Goal: Information Seeking & Learning: Learn about a topic

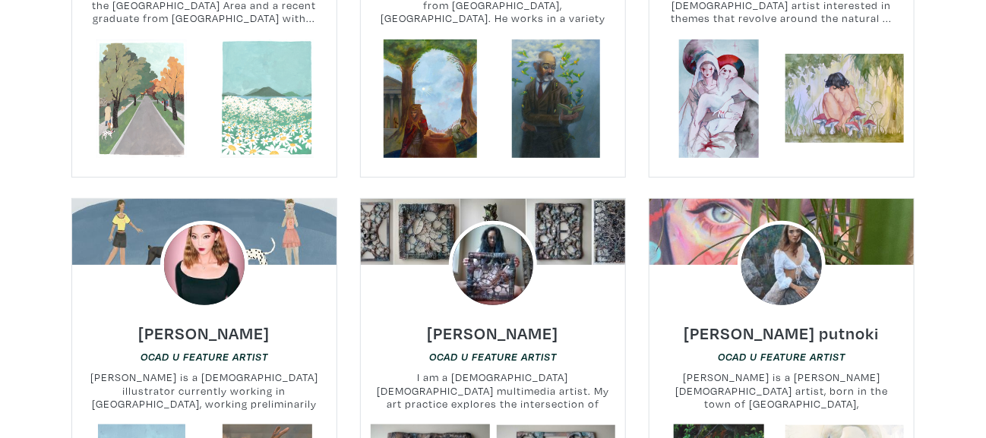
scroll to position [10938, 0]
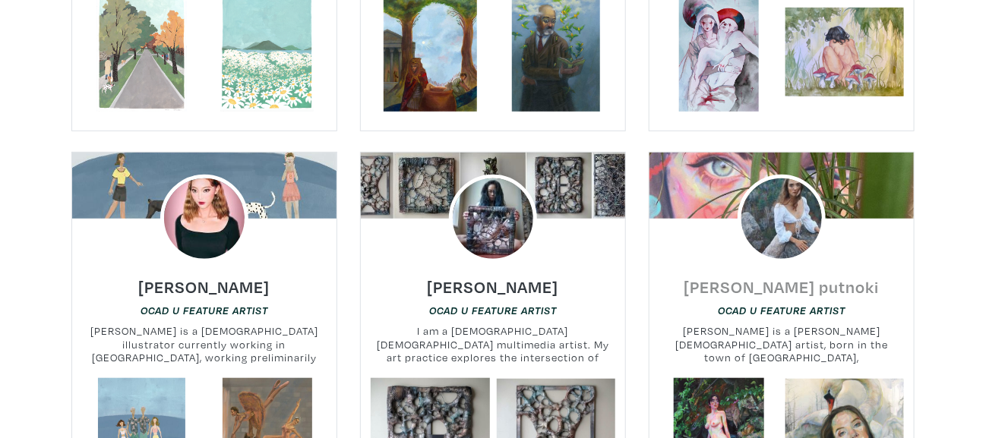
click at [760, 276] on h6 "[PERSON_NAME] putnoki" at bounding box center [781, 286] width 195 height 21
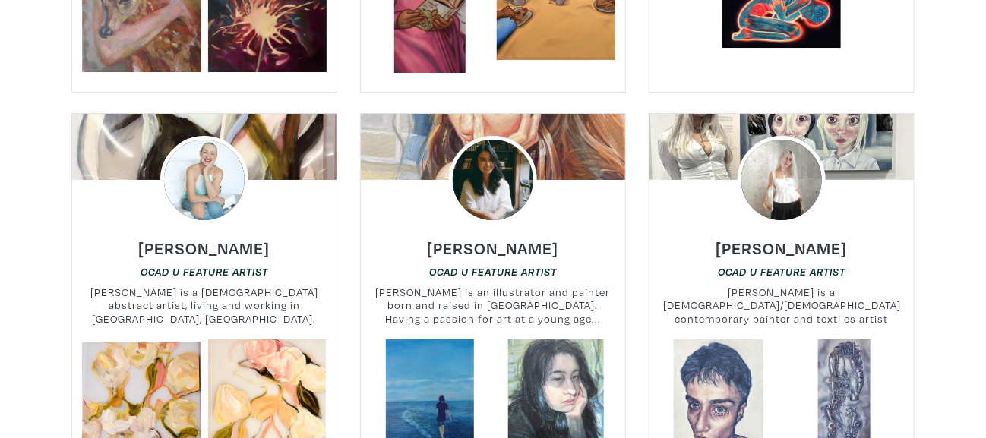
scroll to position [2118, 0]
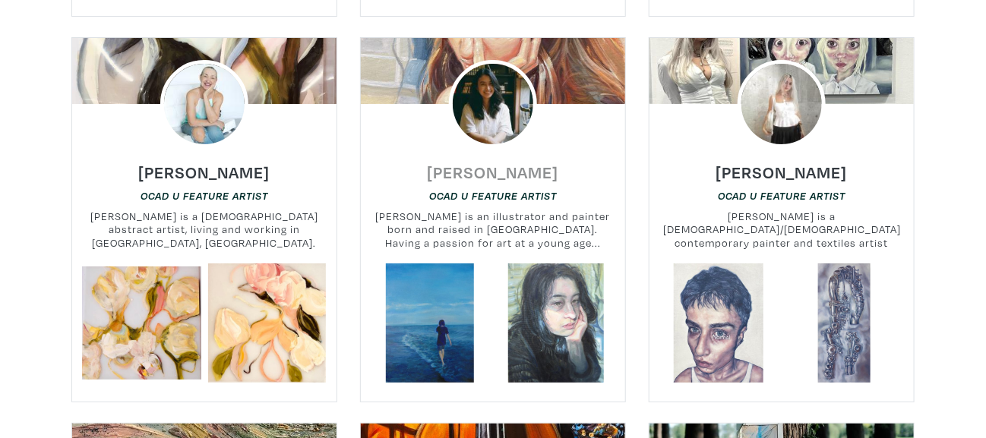
click at [525, 162] on h6 "[PERSON_NAME]" at bounding box center [493, 172] width 131 height 21
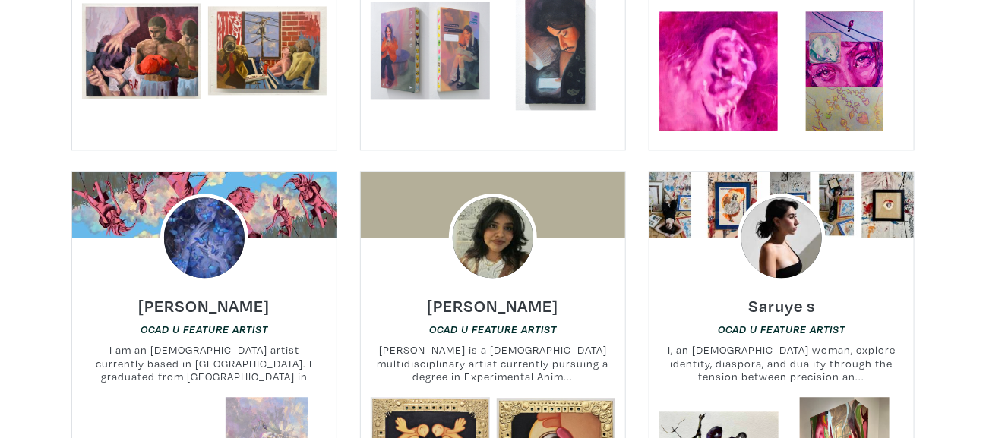
scroll to position [1139, 0]
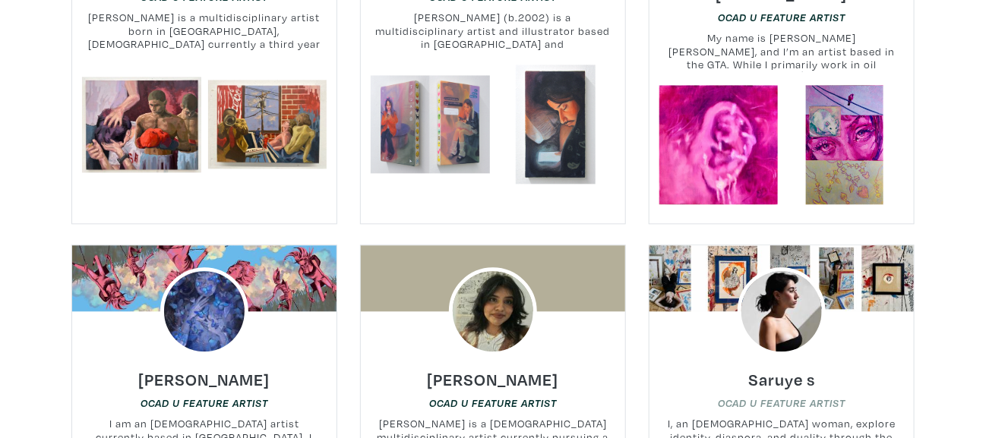
click at [772, 396] on link "OCAD U Feature Artist" at bounding box center [782, 403] width 128 height 14
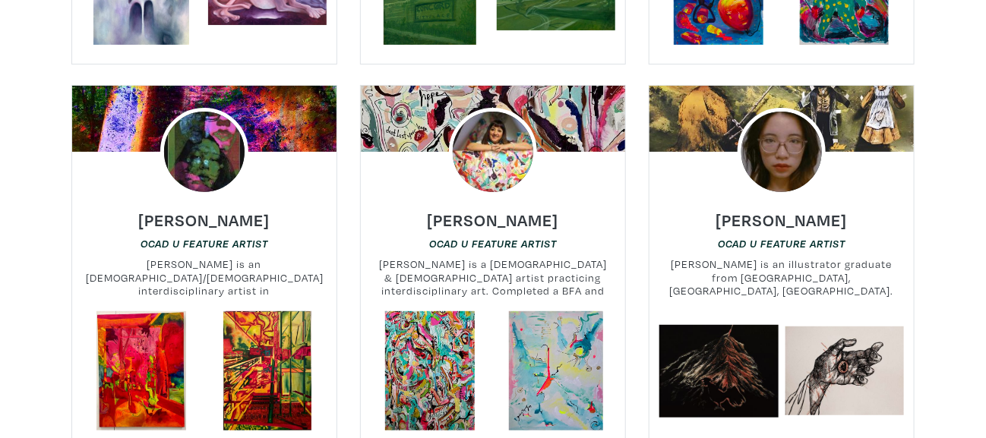
scroll to position [5165, 0]
